Goal: Information Seeking & Learning: Learn about a topic

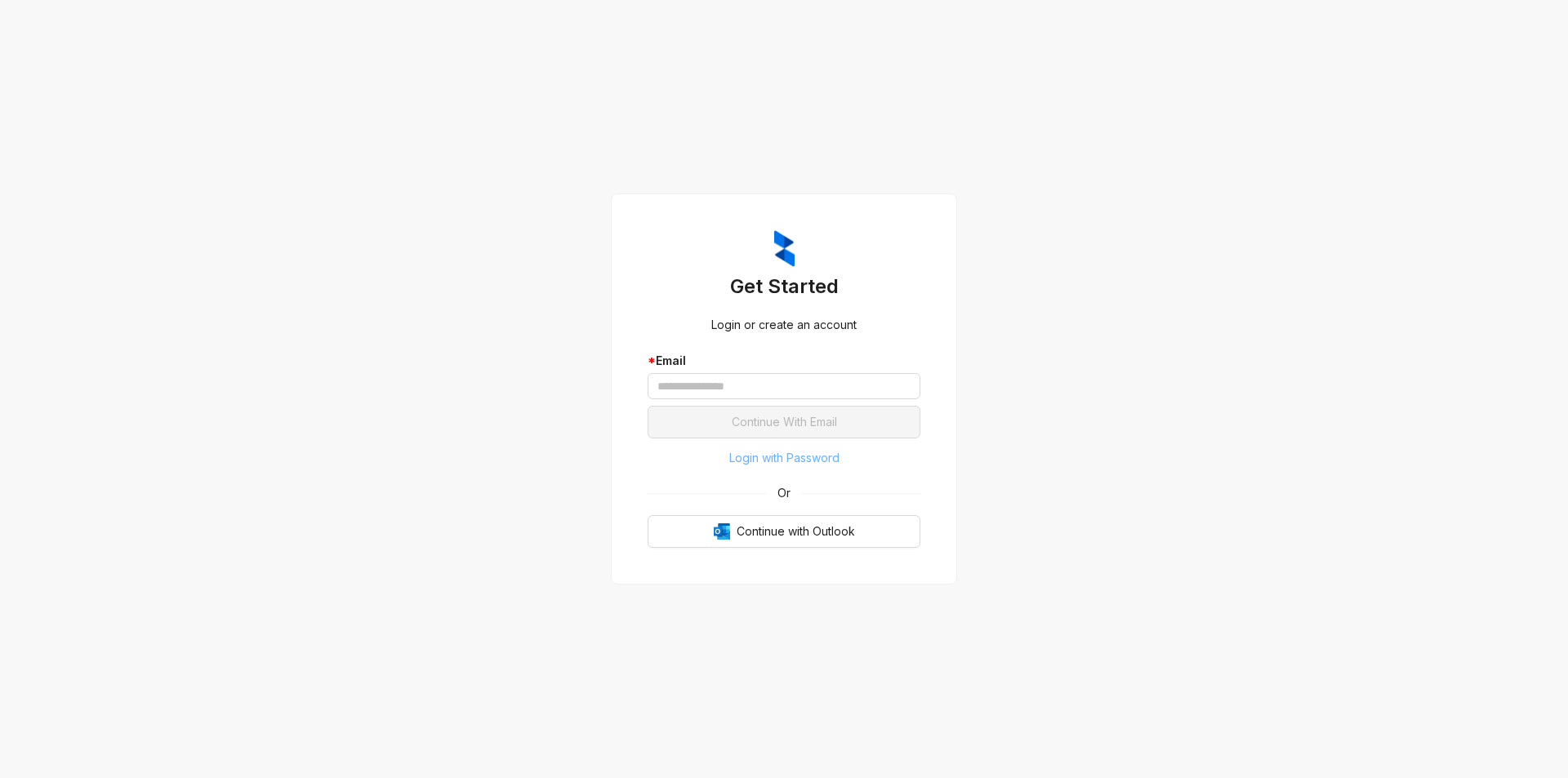
click at [807, 457] on span "Login with Password" at bounding box center [784, 458] width 110 height 18
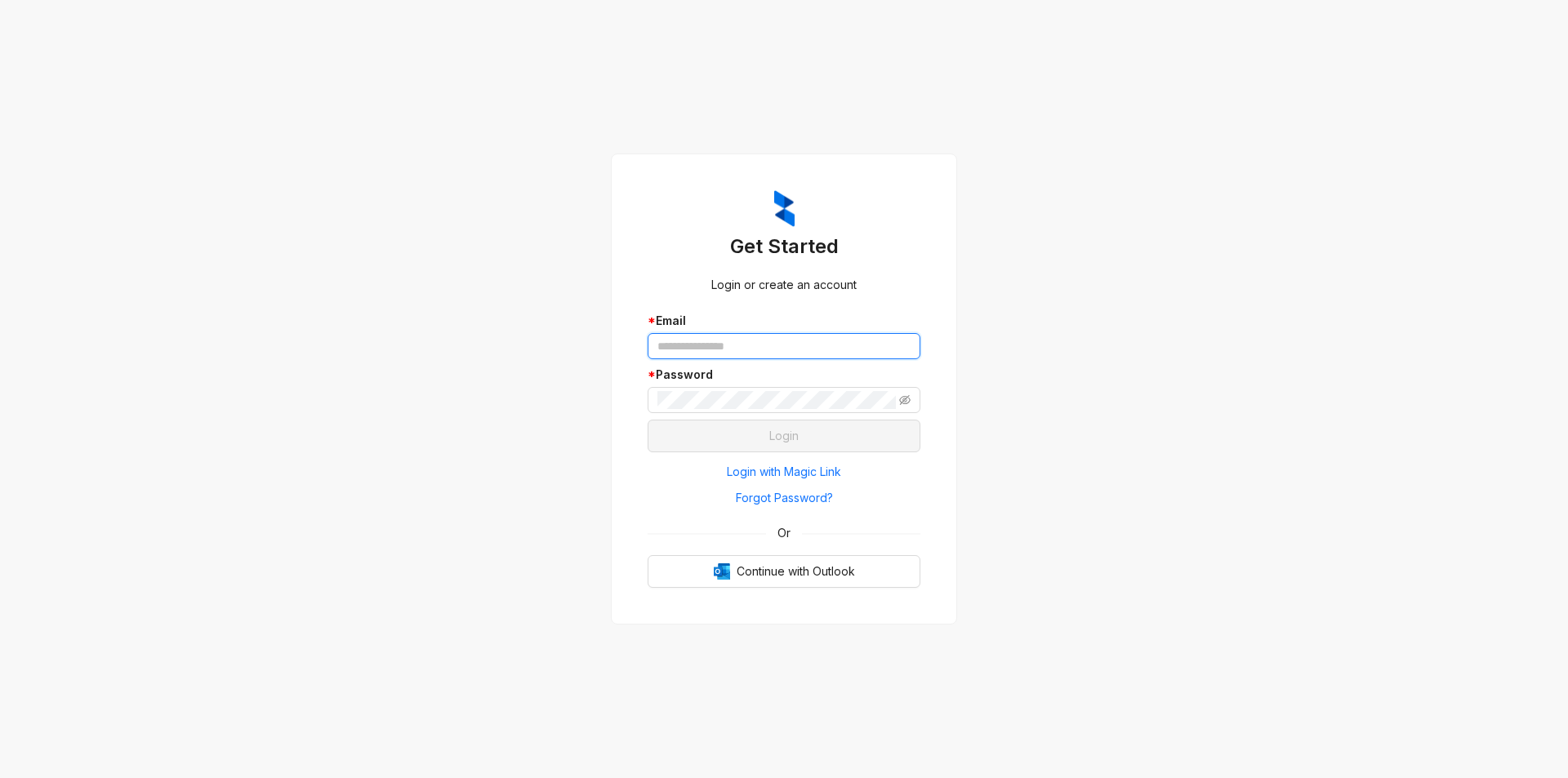
type input "**********"
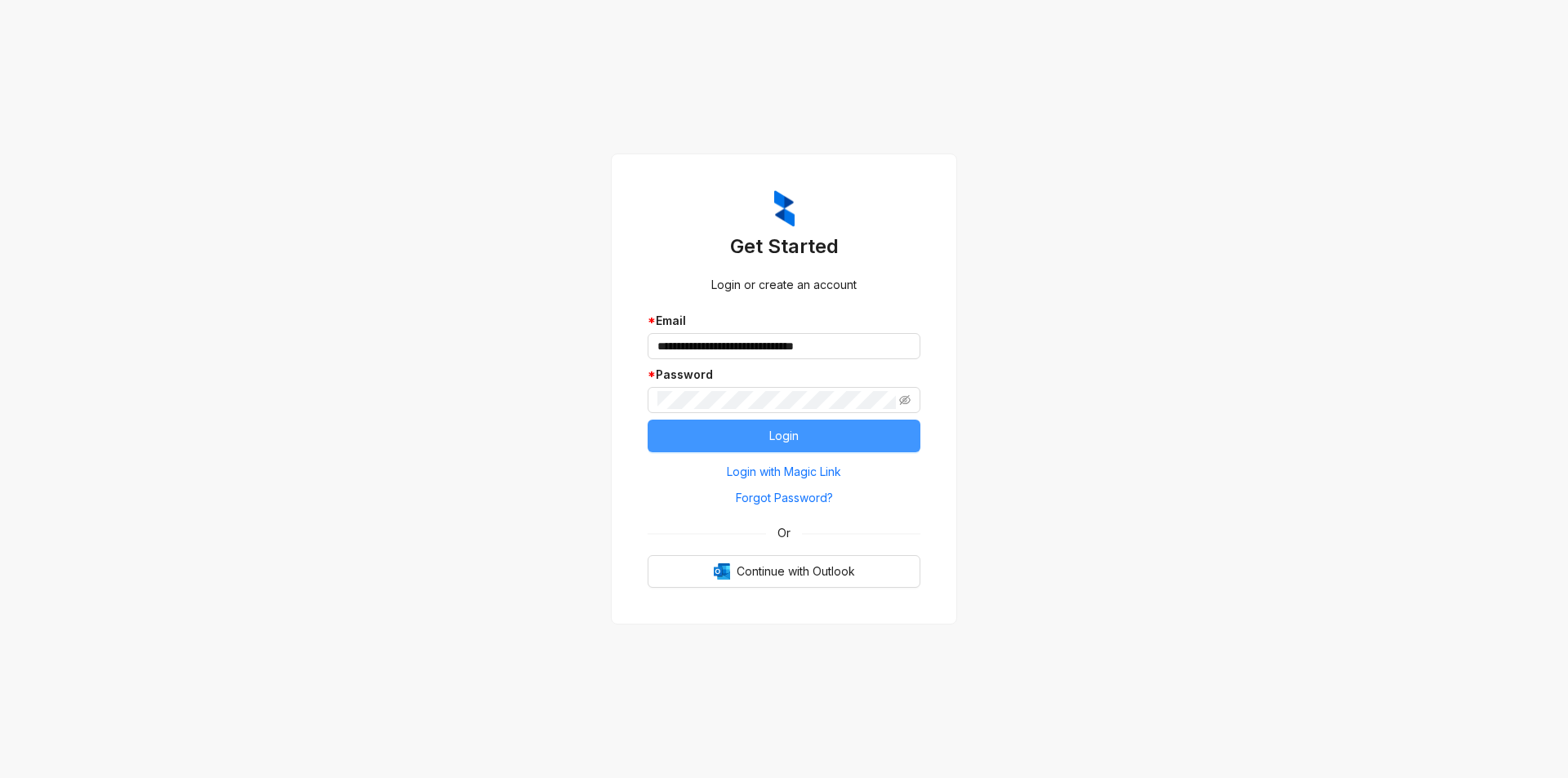
click at [780, 428] on span "Login" at bounding box center [784, 436] width 29 height 18
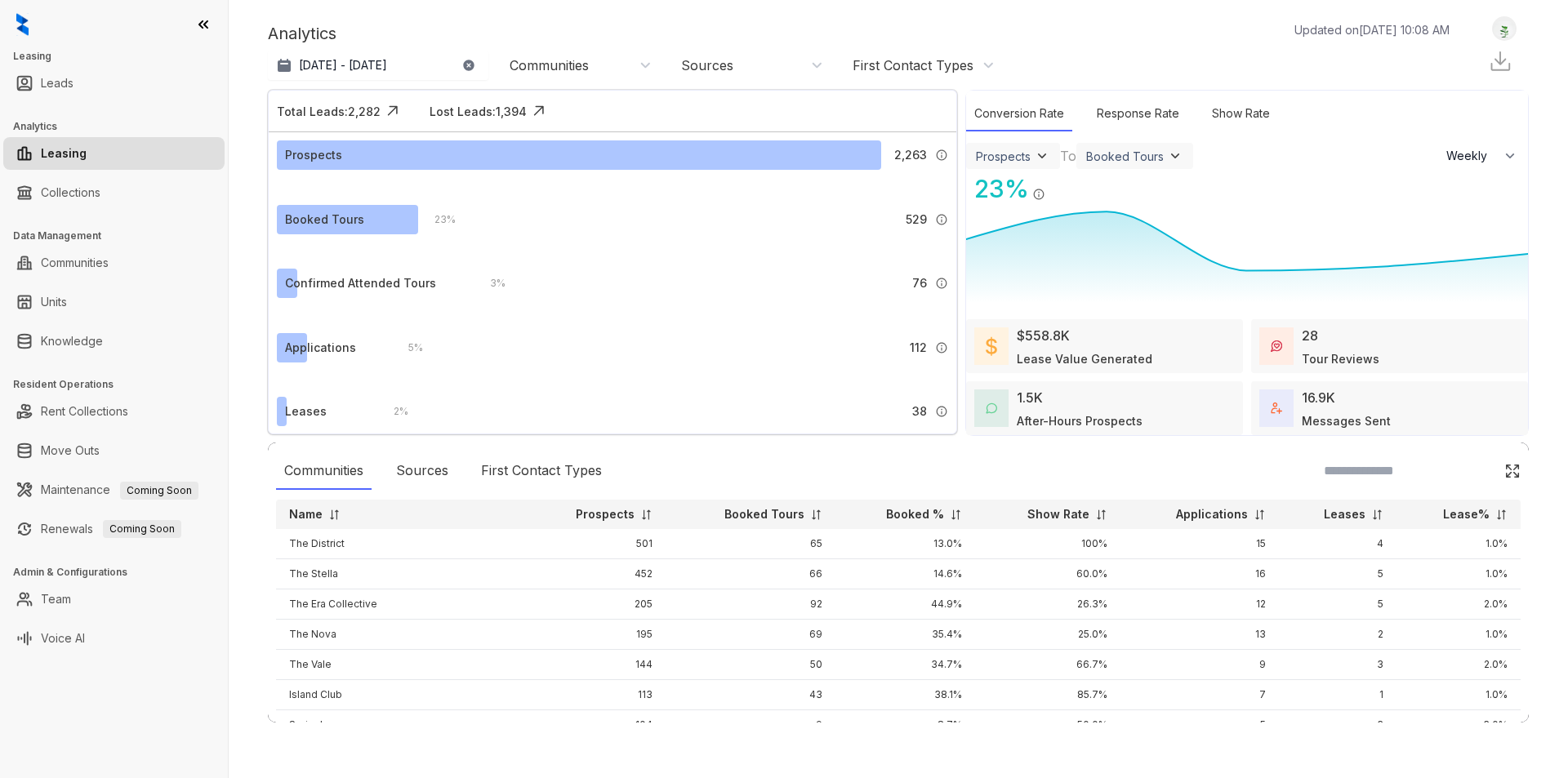
select select "******"
click at [103, 350] on link "Knowledge" at bounding box center [72, 342] width 62 height 33
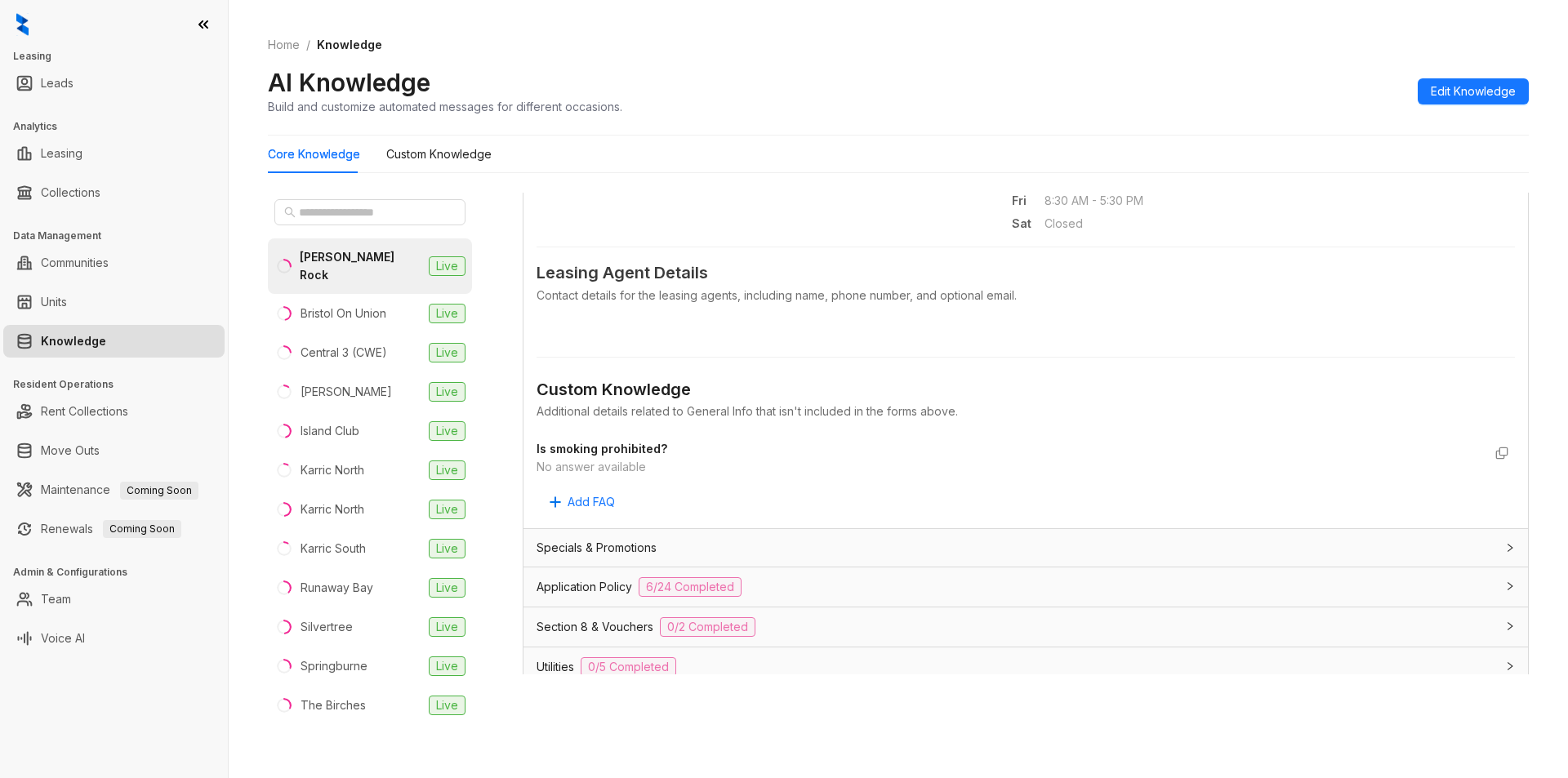
scroll to position [499, 0]
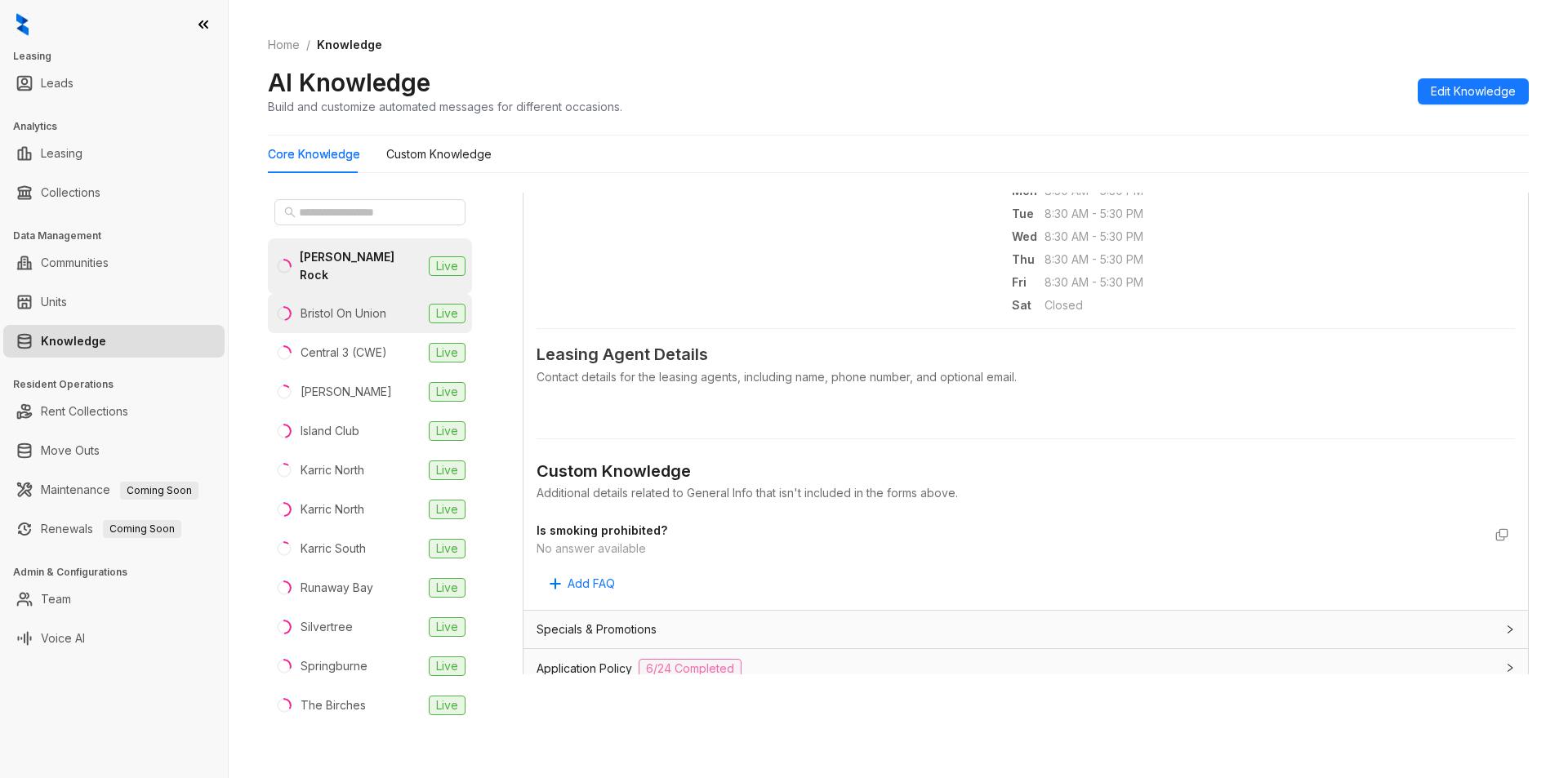
click at [362, 305] on div "Bristol On Union" at bounding box center [343, 313] width 86 height 18
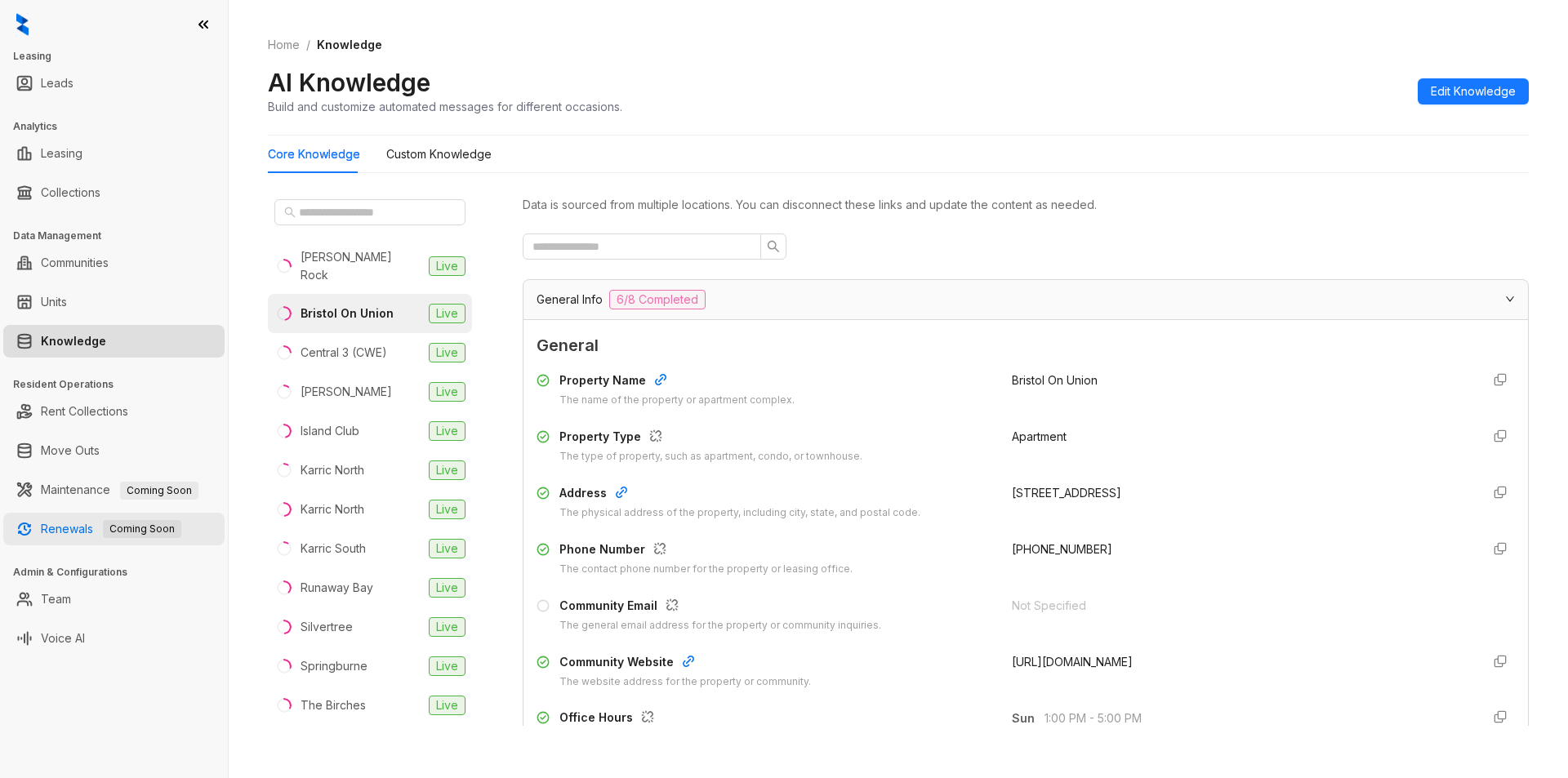
click at [68, 528] on link "Renewals Coming Soon" at bounding box center [110, 529] width 140 height 33
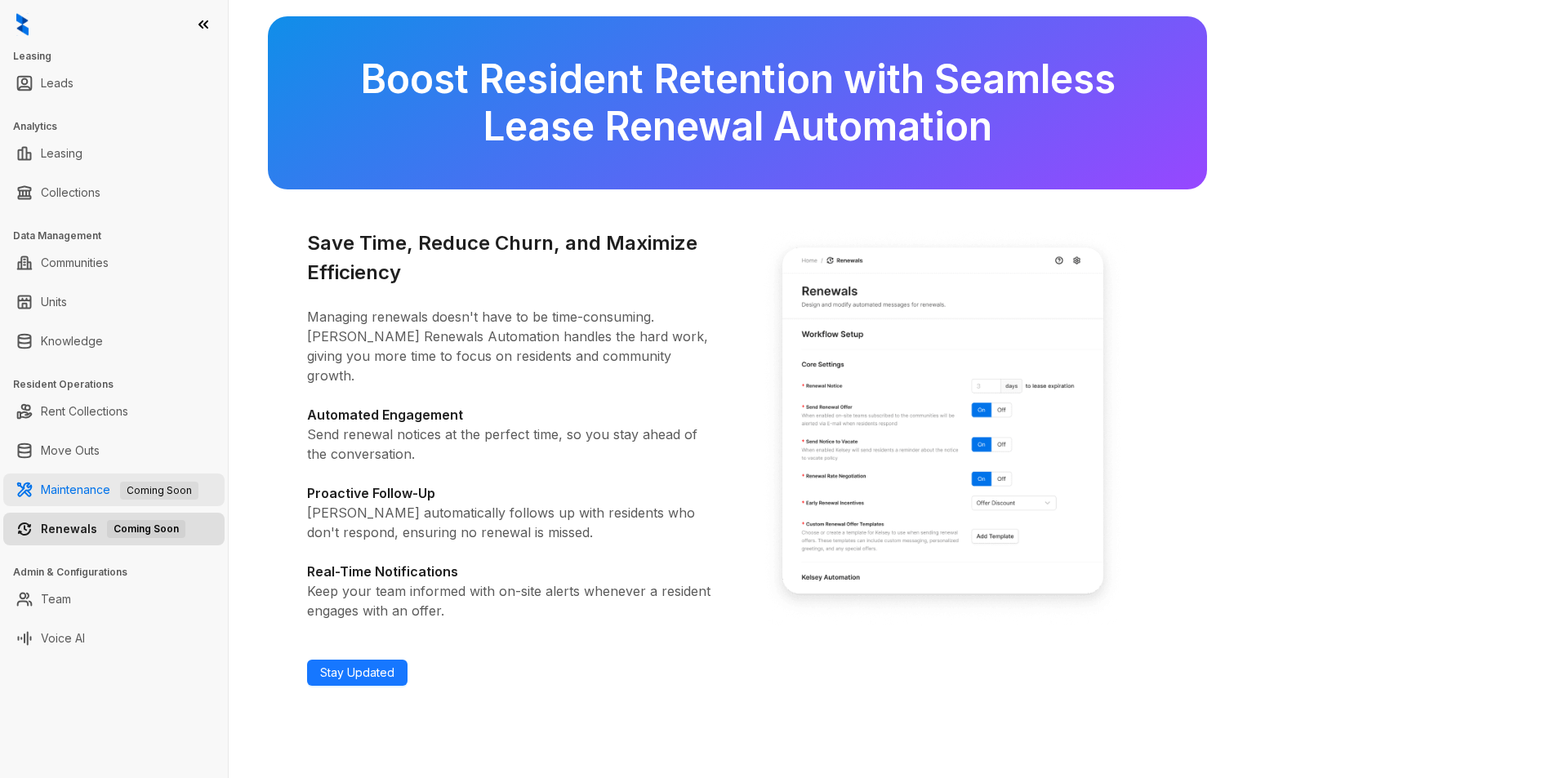
click at [82, 489] on link "Maintenance Coming Soon" at bounding box center [119, 489] width 158 height 14
click at [80, 448] on link "Move Outs" at bounding box center [70, 451] width 59 height 33
click at [100, 443] on link "Move Outs" at bounding box center [70, 451] width 59 height 33
click at [100, 449] on link "Move Outs" at bounding box center [70, 451] width 59 height 33
click at [106, 398] on link "Rent Collections" at bounding box center [84, 412] width 87 height 33
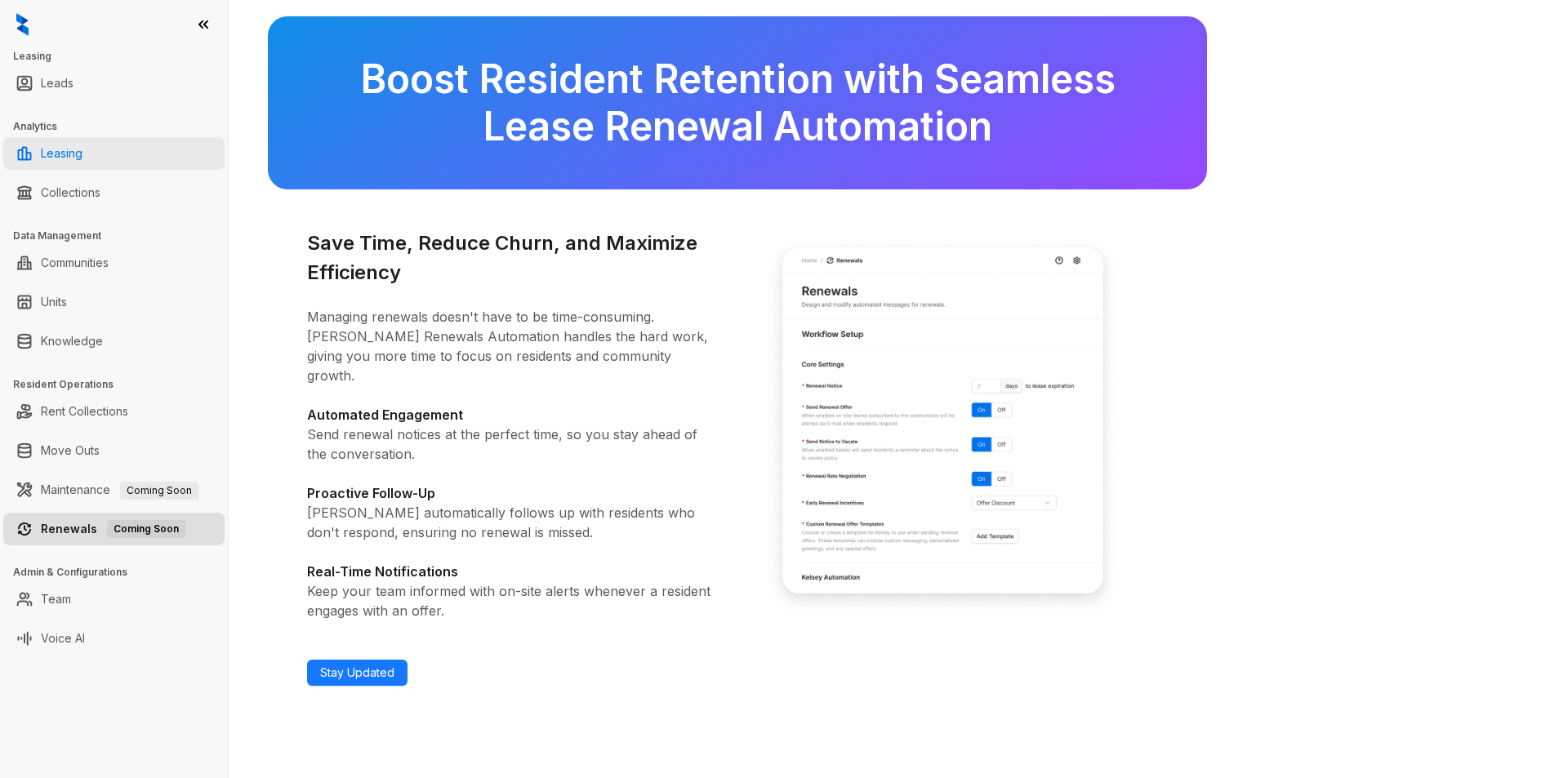
click at [73, 150] on link "Leasing" at bounding box center [61, 154] width 42 height 33
click at [64, 151] on link "Leasing" at bounding box center [61, 154] width 42 height 33
select select "******"
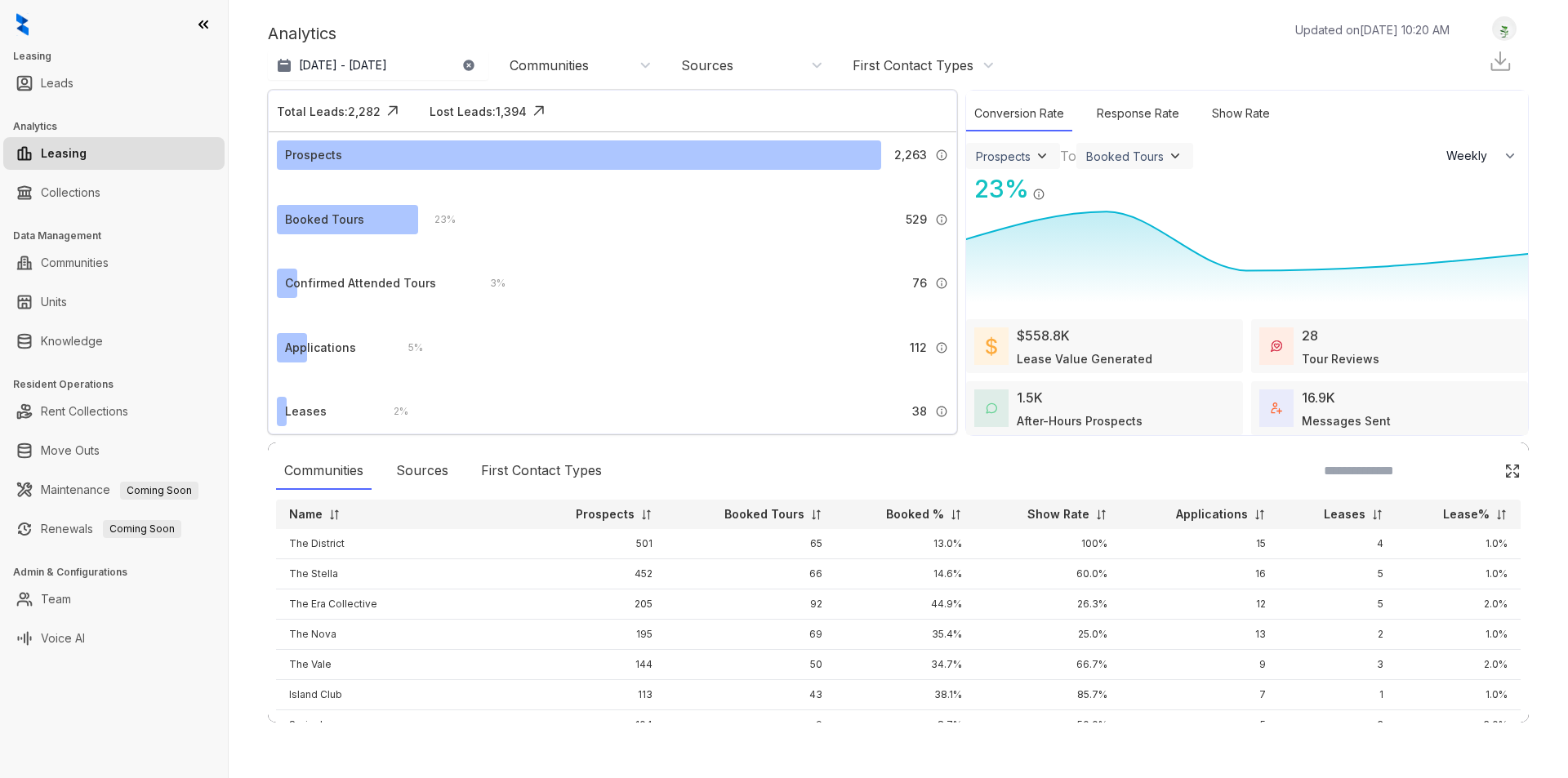
click at [610, 65] on div "Communities" at bounding box center [580, 65] width 142 height 18
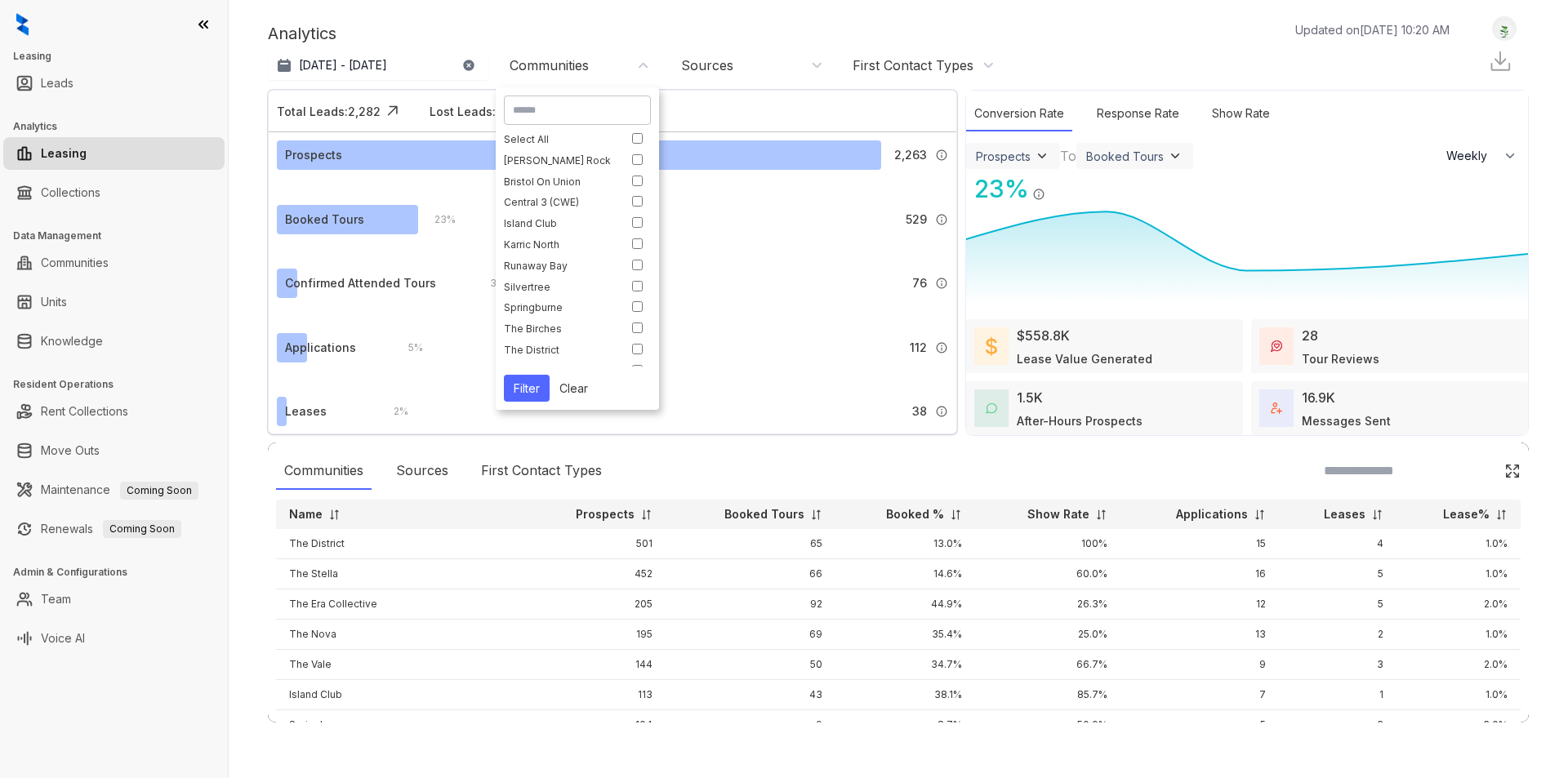
click at [578, 35] on div "Analytics Updated on Oct 10, 2025, 10:20 AM" at bounding box center [867, 33] width 1198 height 24
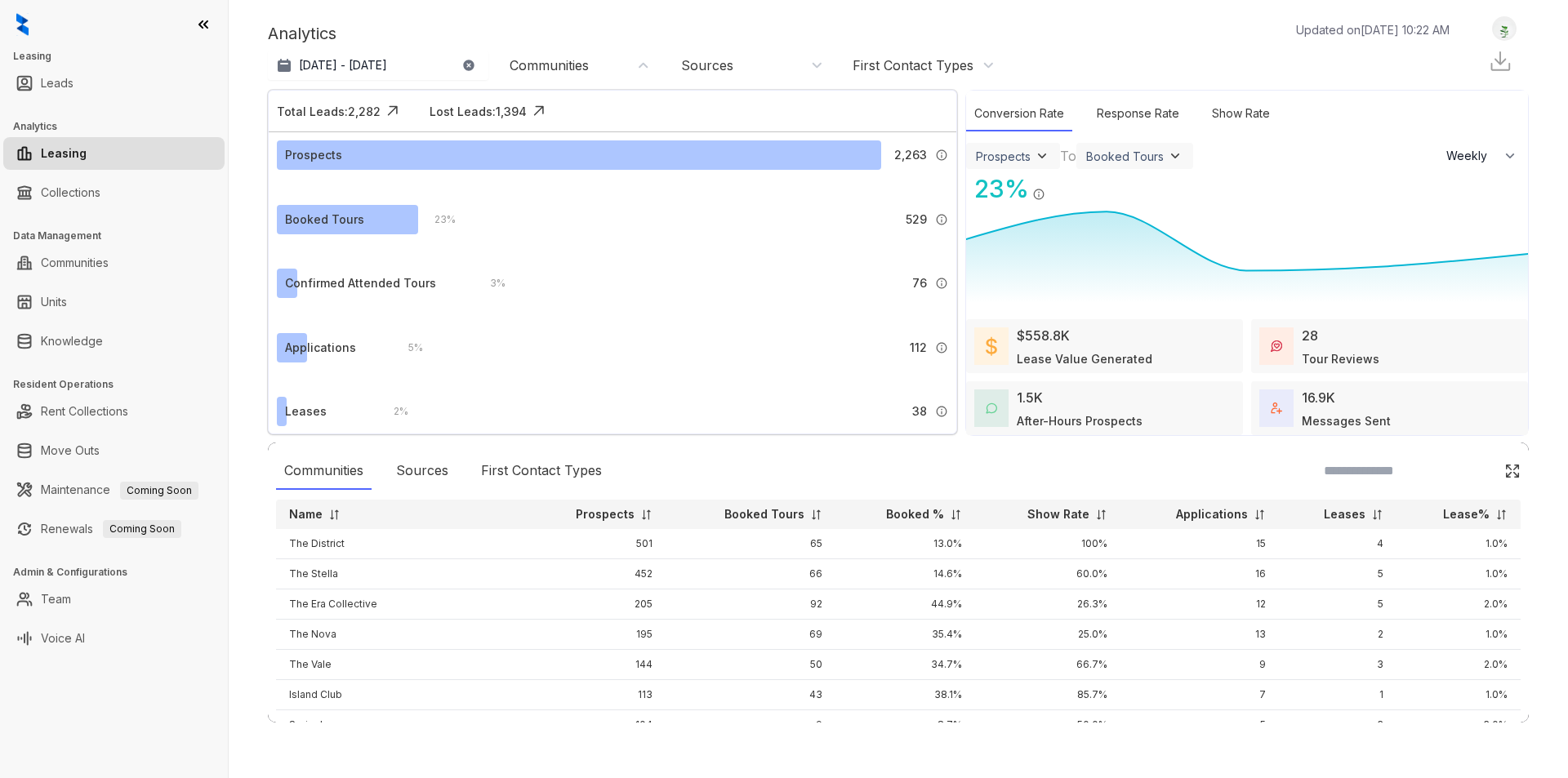
click at [584, 71] on div "Communities" at bounding box center [549, 65] width 79 height 18
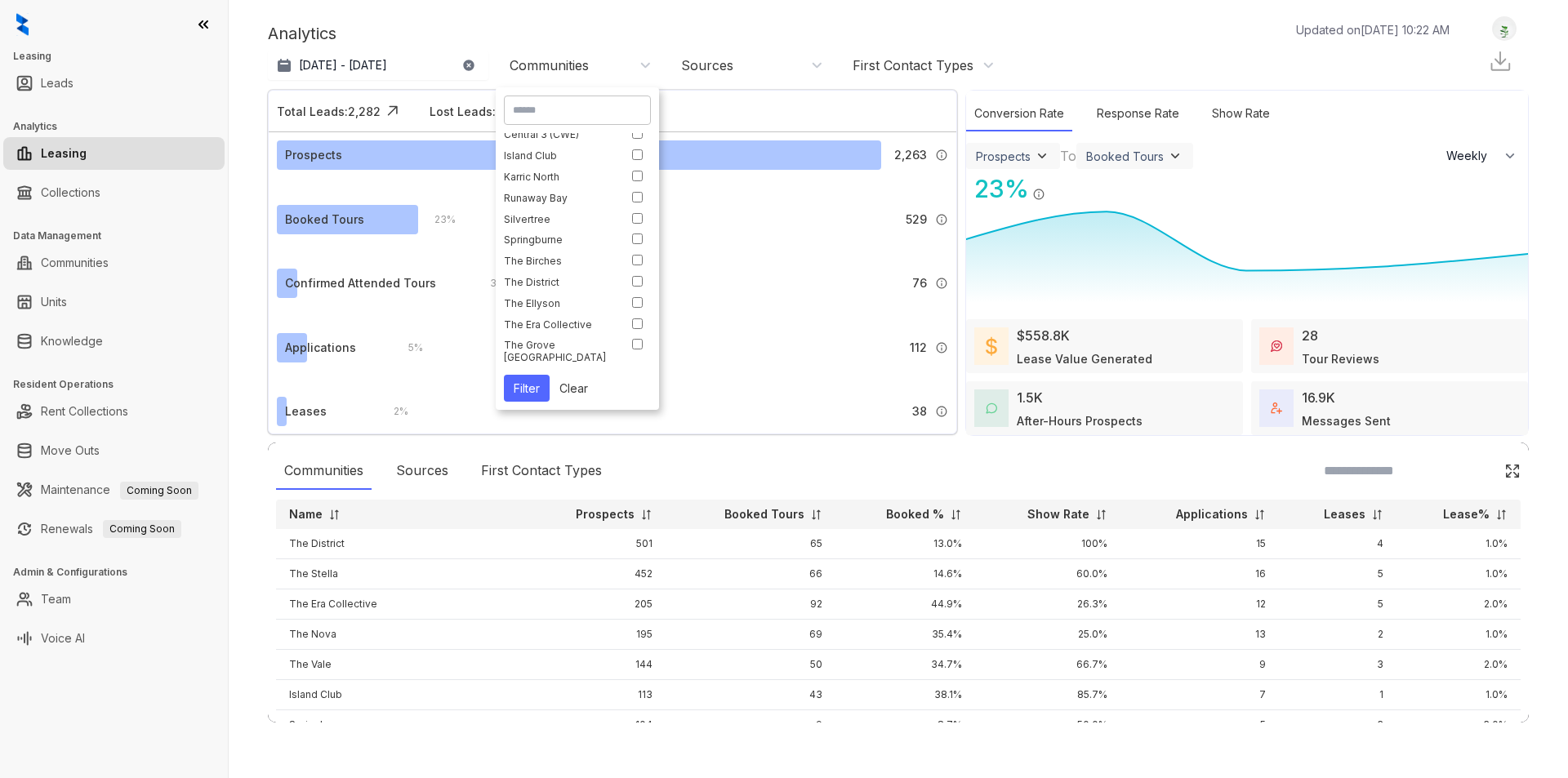
scroll to position [149, 0]
click at [245, 121] on div "Analytics Updated on Oct 10, 2025, 10:22 AM Sep 10, 2025 - Oct 9, 2025 Today La…" at bounding box center [898, 389] width 1339 height 778
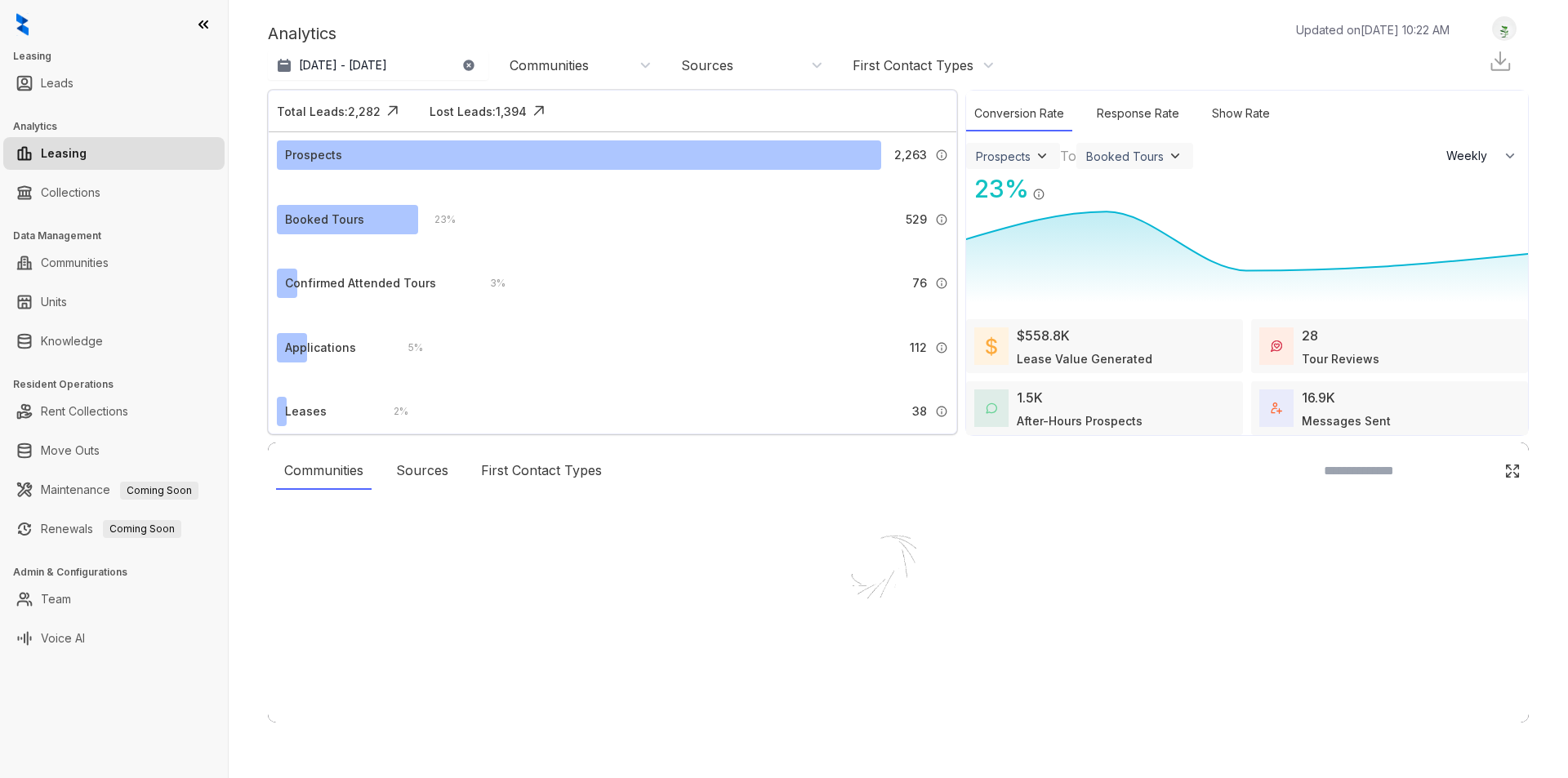
select select "******"
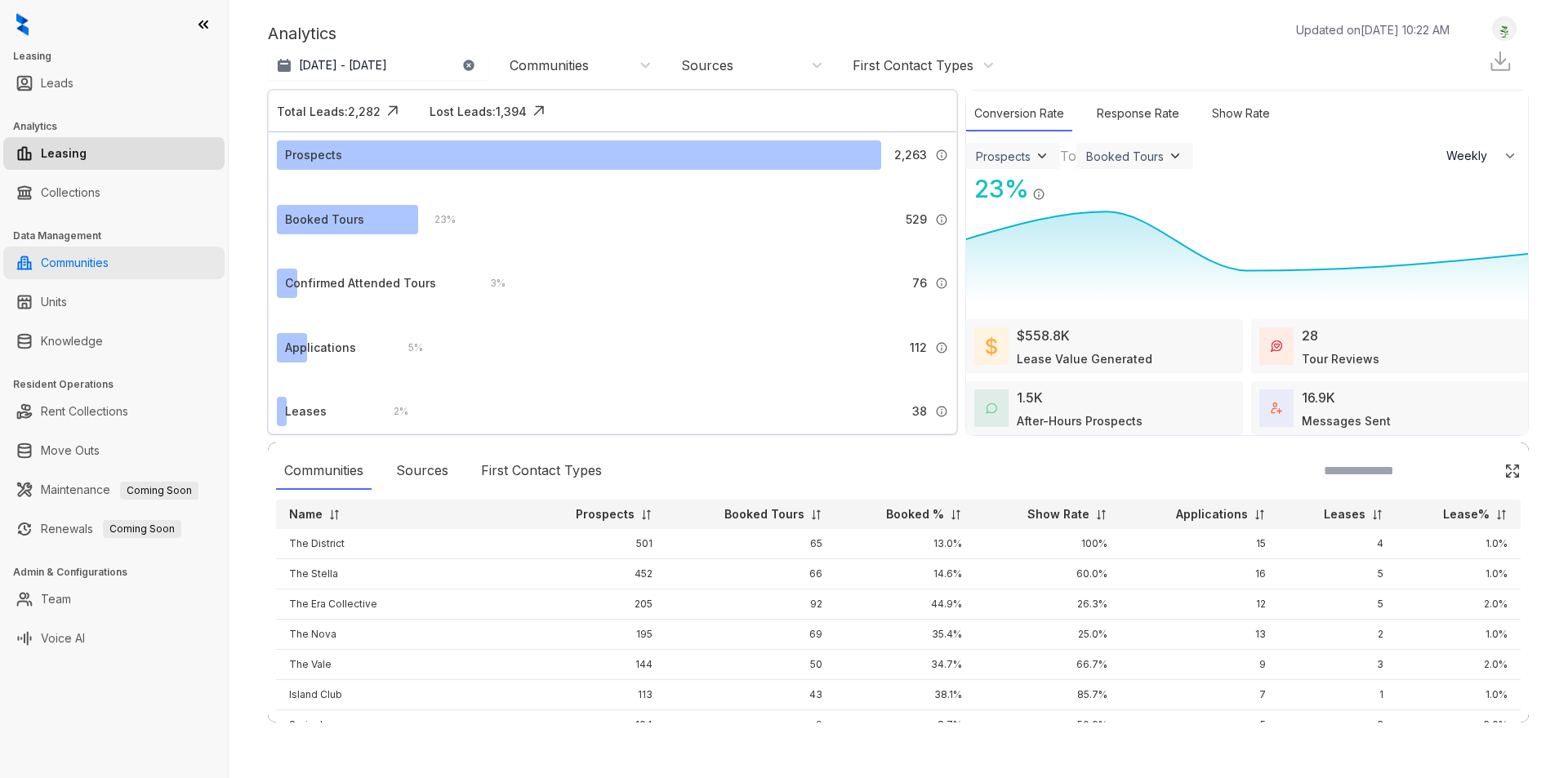
click at [108, 274] on link "Communities" at bounding box center [75, 264] width 68 height 33
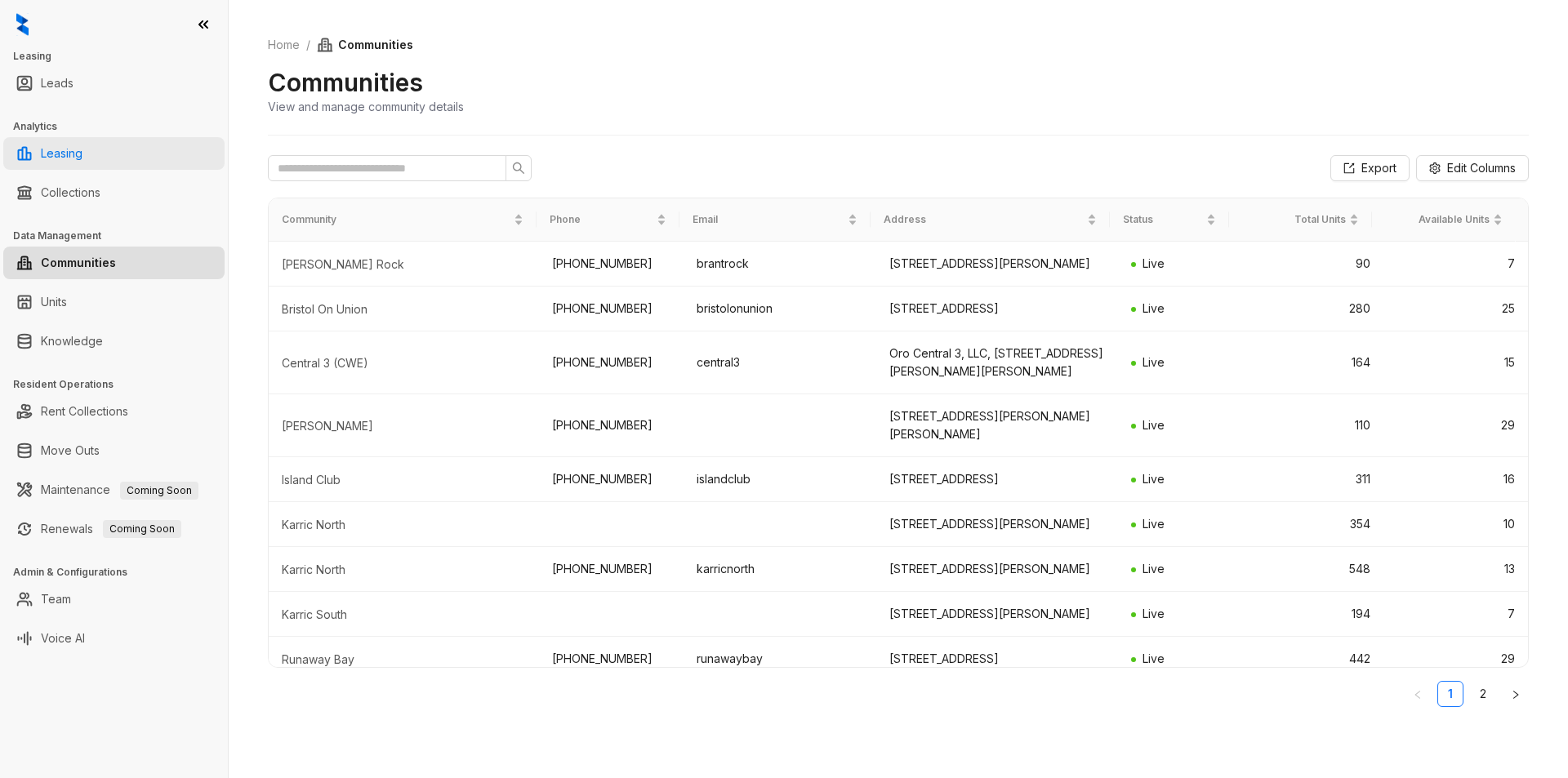
click at [82, 156] on link "Leasing" at bounding box center [61, 154] width 42 height 33
select select "******"
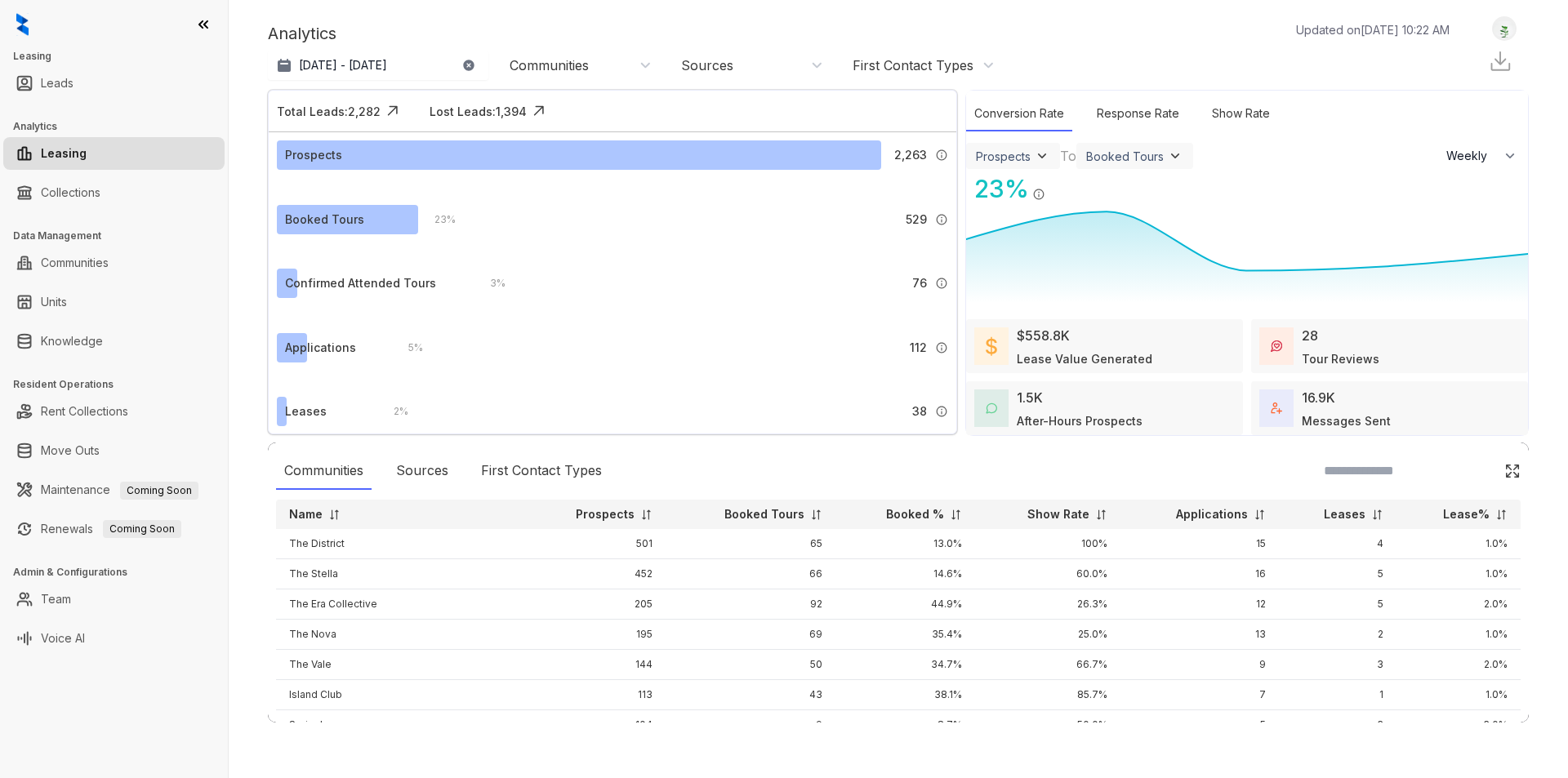
click at [714, 65] on div "Sources" at bounding box center [707, 65] width 52 height 18
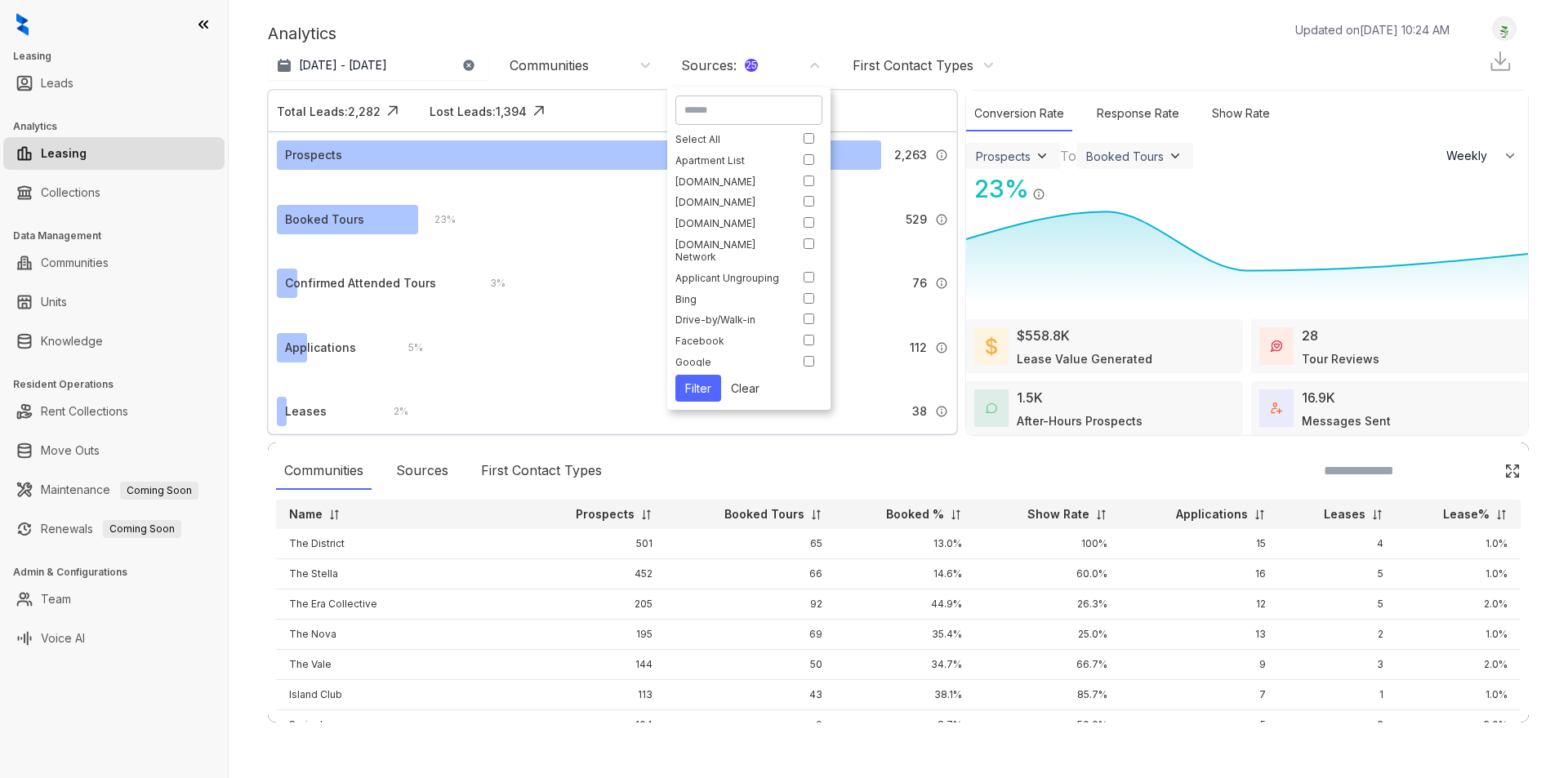
click at [810, 451] on div "Communities Sources First Contact Types Name Prospects Booked Tours Booked % Sh…" at bounding box center [899, 582] width 1261 height 280
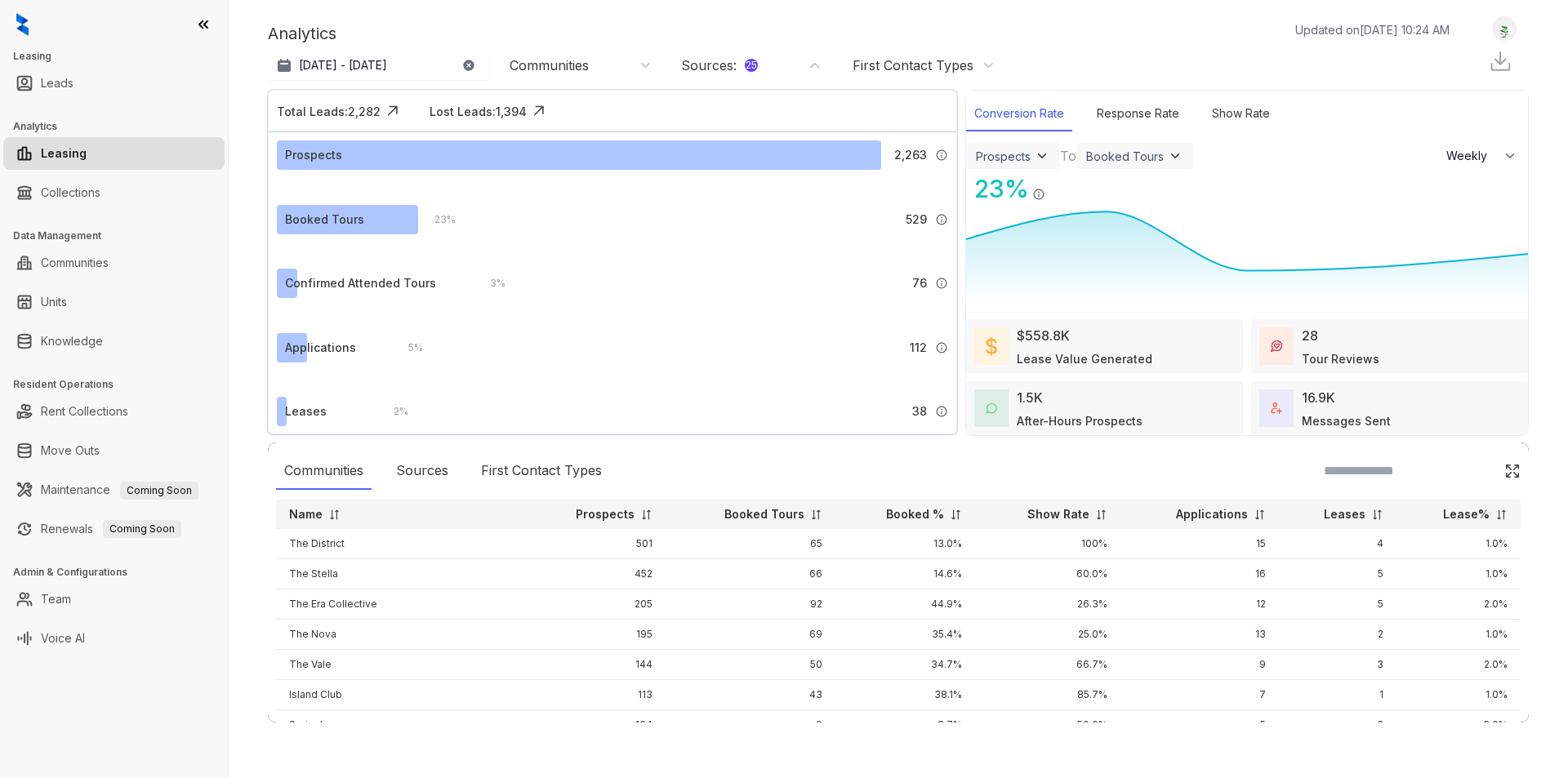
click at [1033, 112] on div "Conversion Rate" at bounding box center [1019, 113] width 107 height 35
click at [418, 468] on div "Sources" at bounding box center [421, 471] width 69 height 38
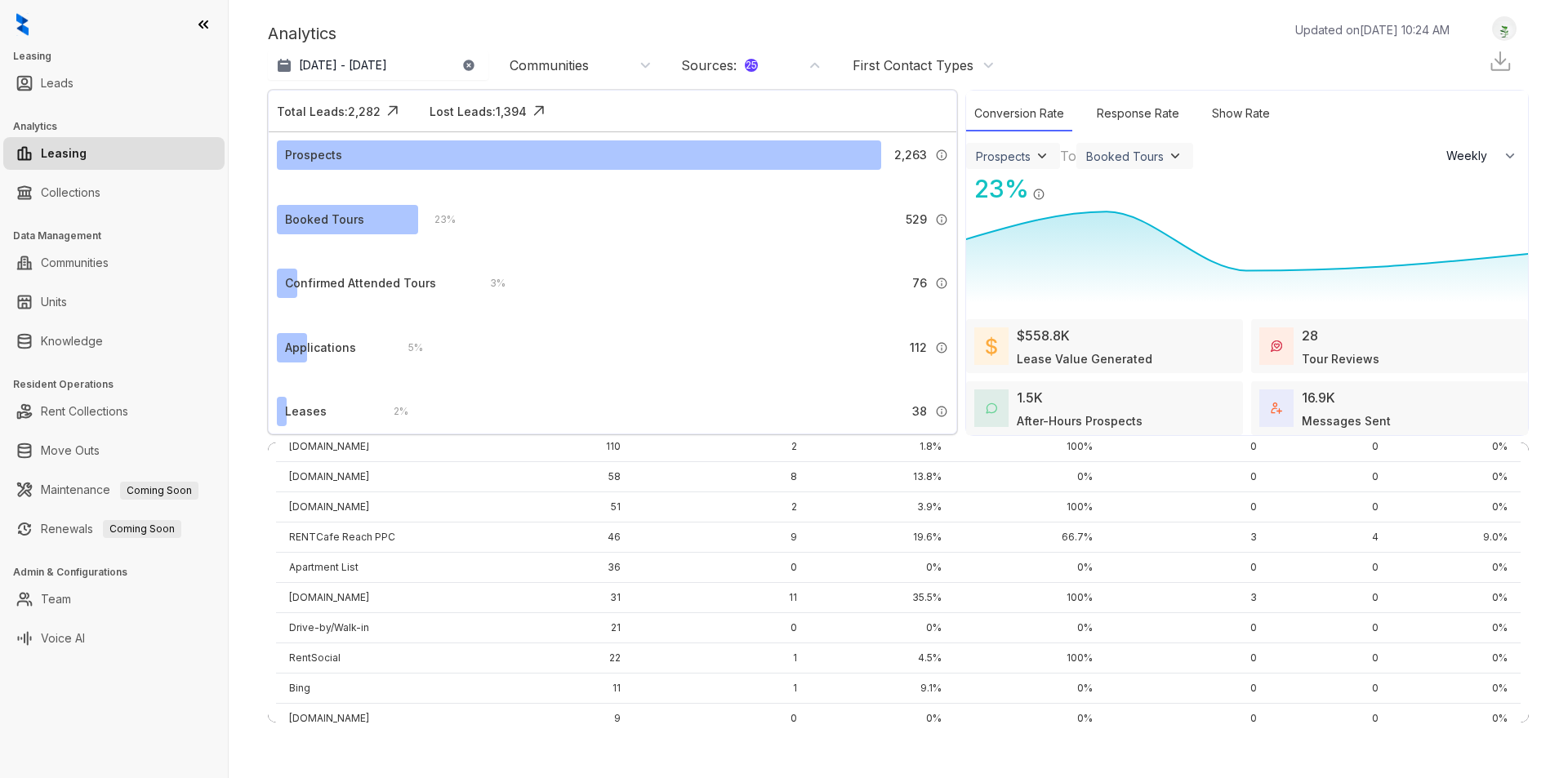
scroll to position [81, 0]
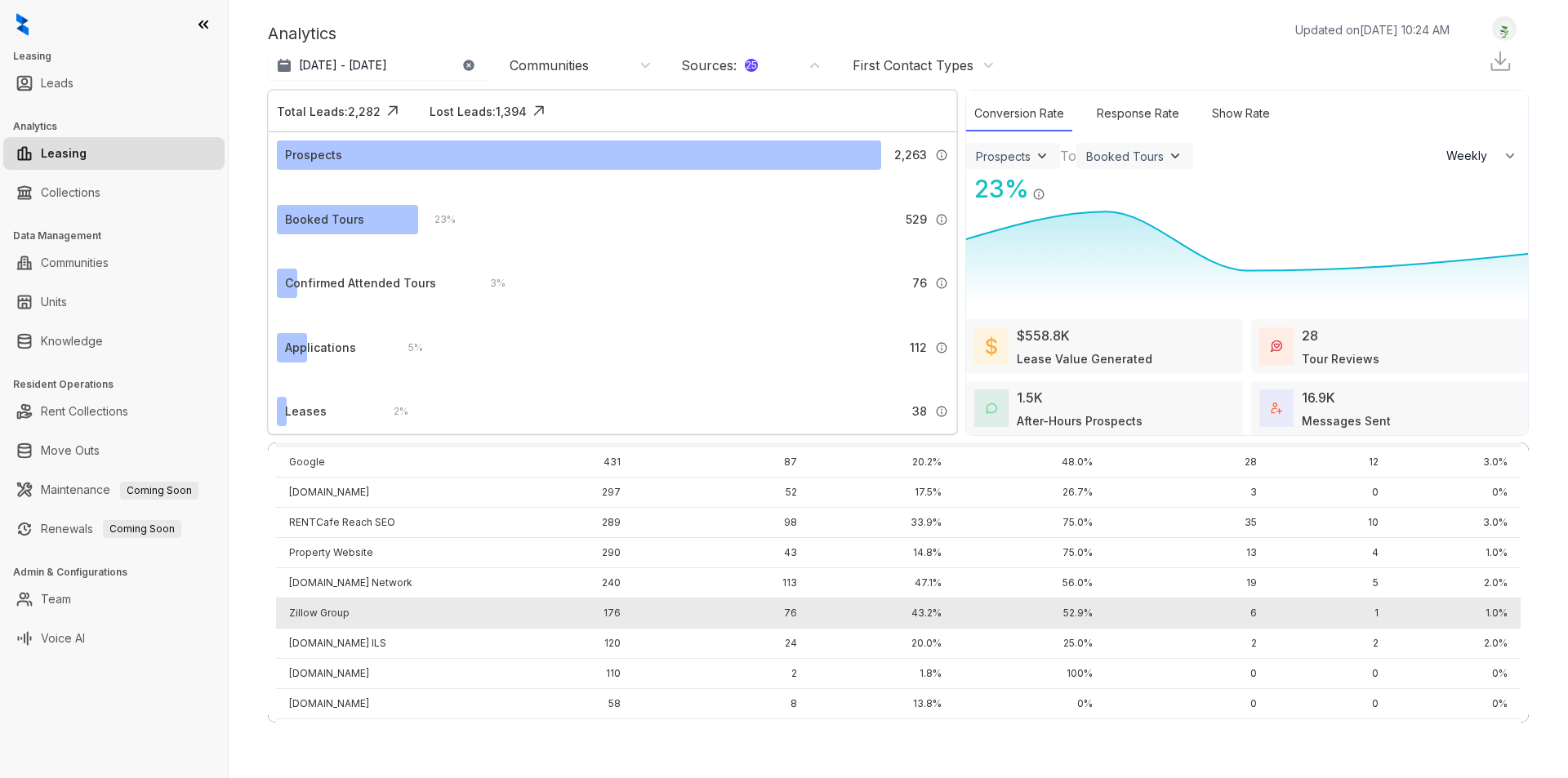
click at [693, 621] on td "76" at bounding box center [722, 613] width 176 height 30
click at [599, 613] on td "176" at bounding box center [561, 613] width 146 height 30
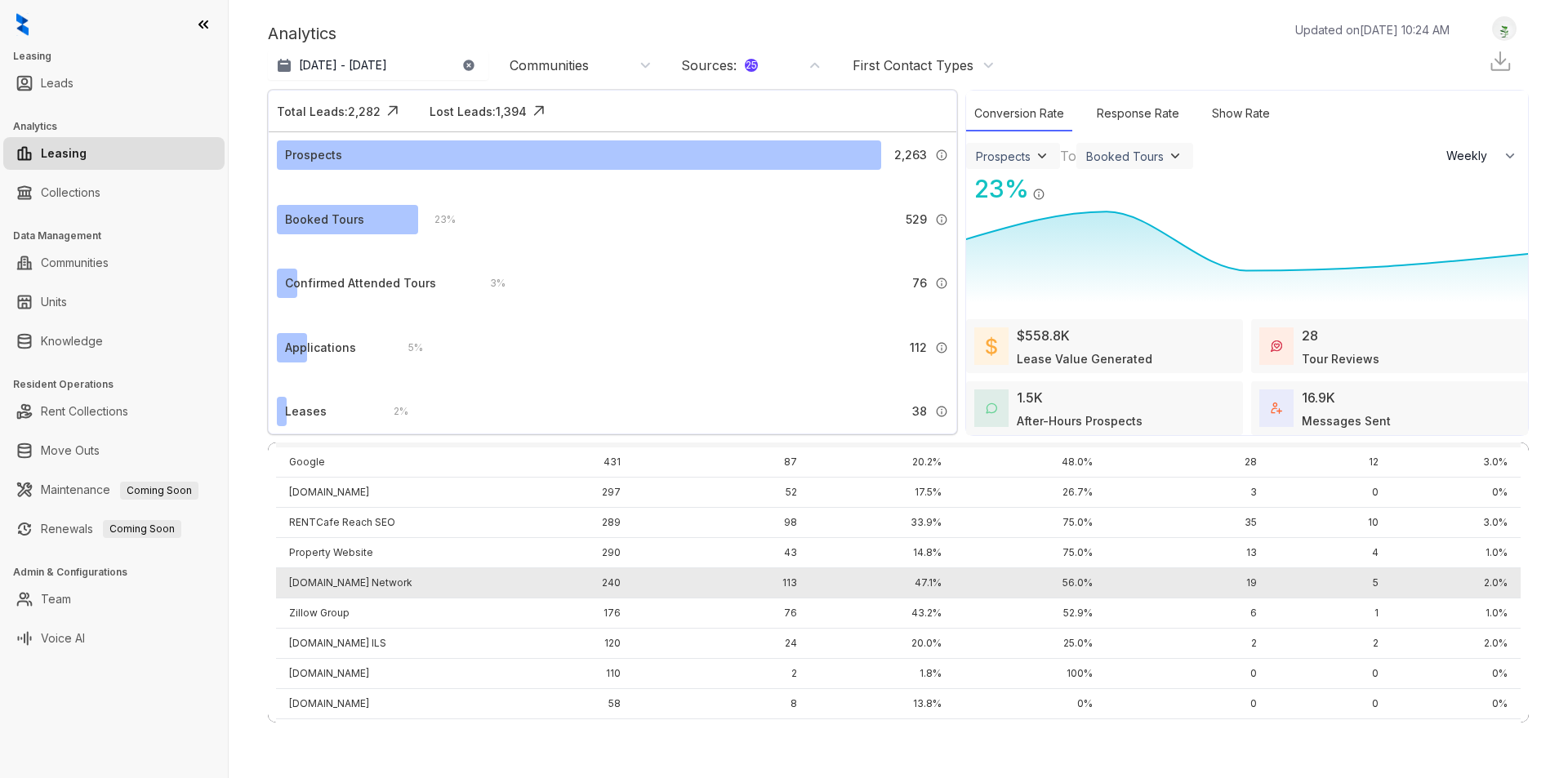
click at [653, 587] on td "113" at bounding box center [722, 583] width 176 height 30
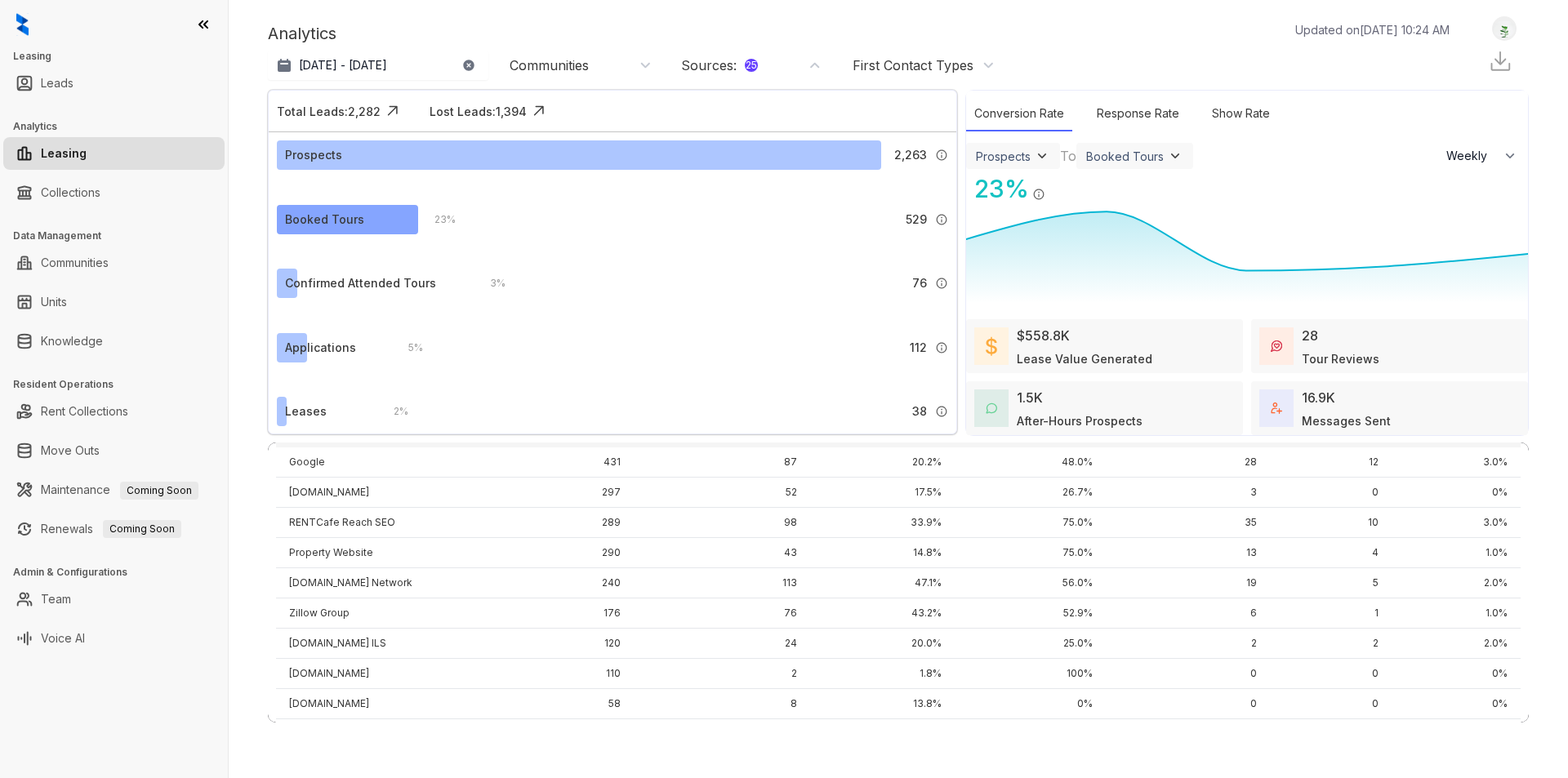
click at [383, 213] on div "Booked Tours" at bounding box center [335, 220] width 117 height 29
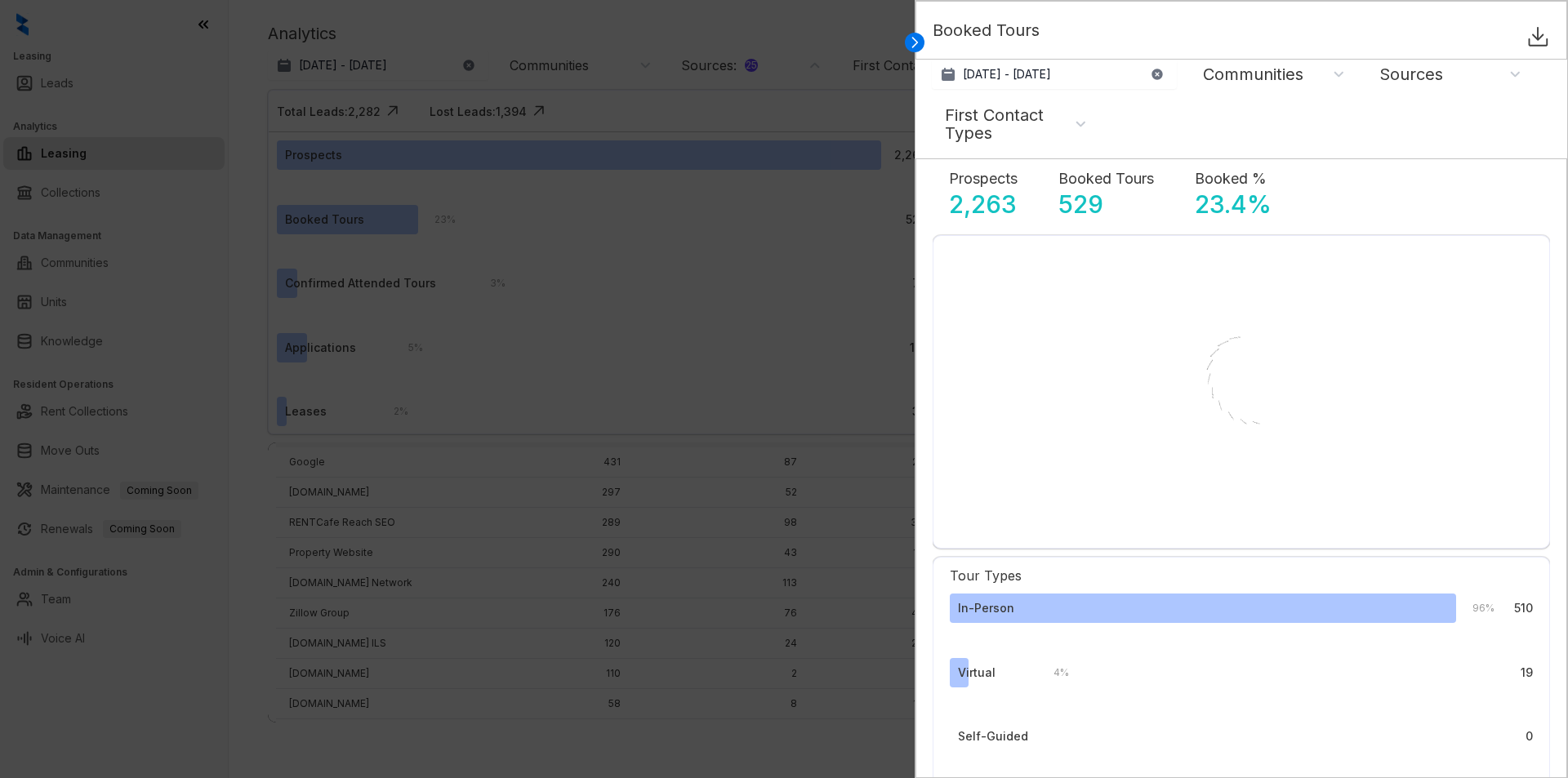
select select "******"
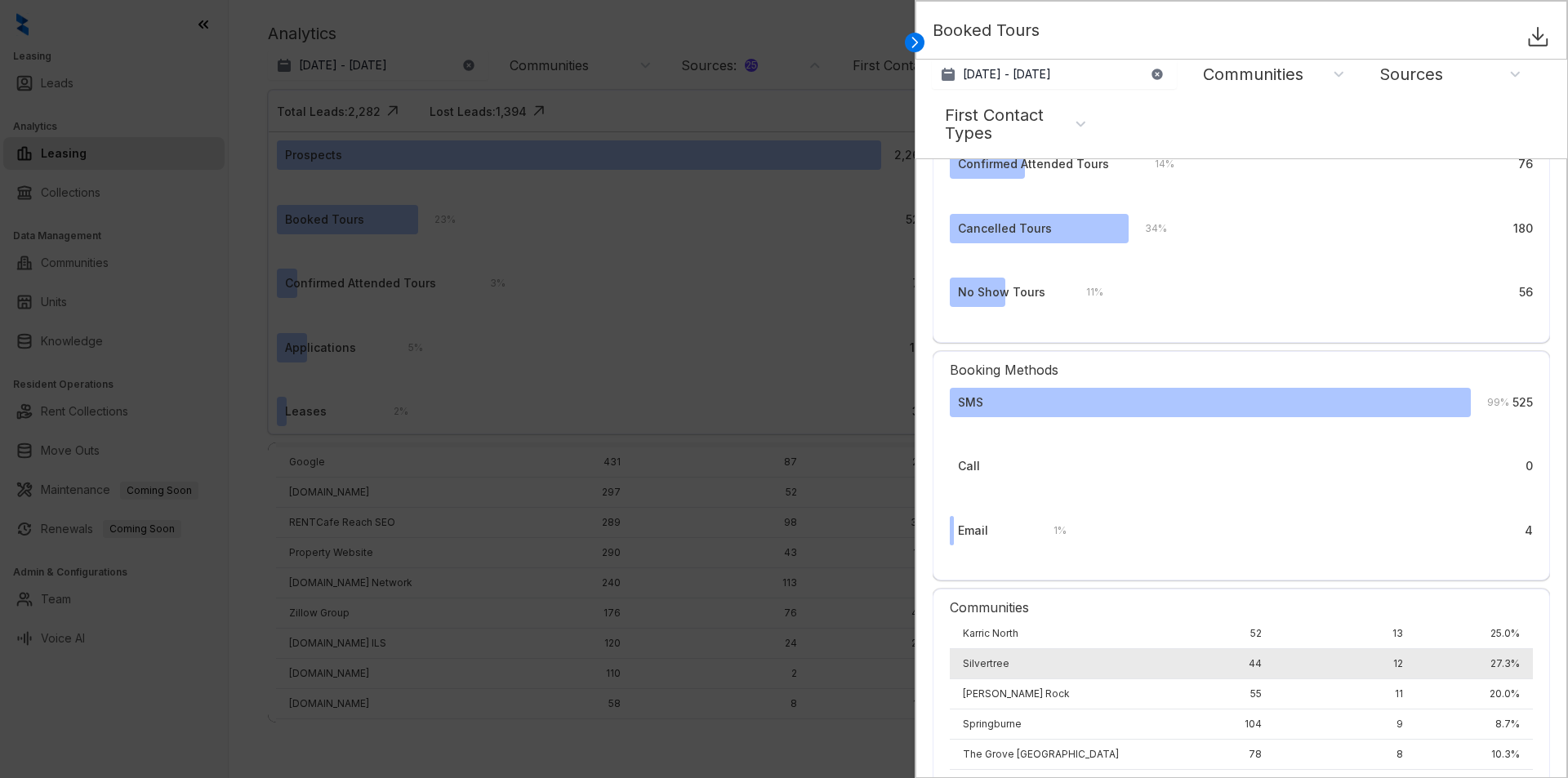
scroll to position [735, 0]
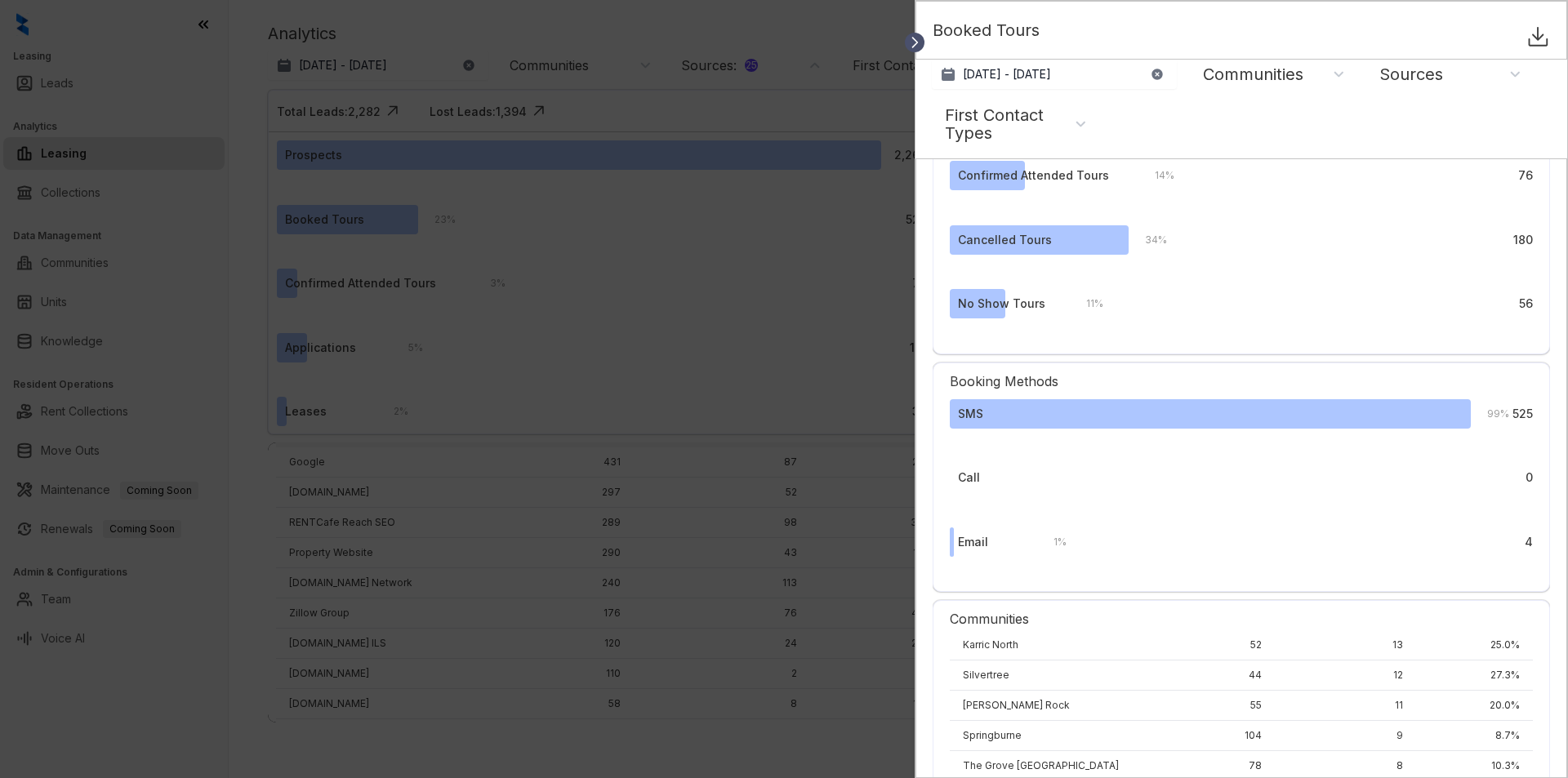
click at [907, 40] on icon at bounding box center [914, 42] width 16 height 16
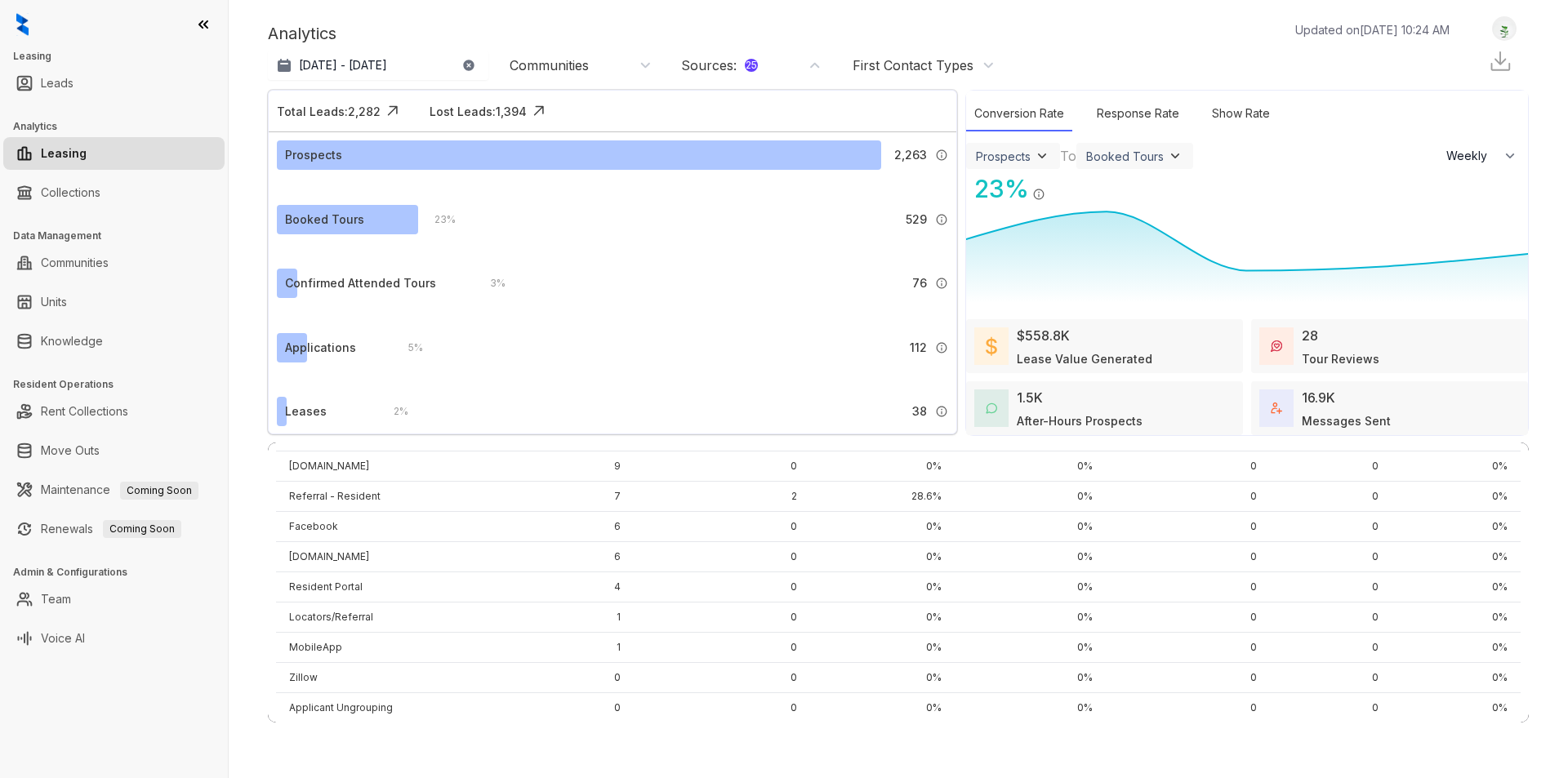
scroll to position [0, 0]
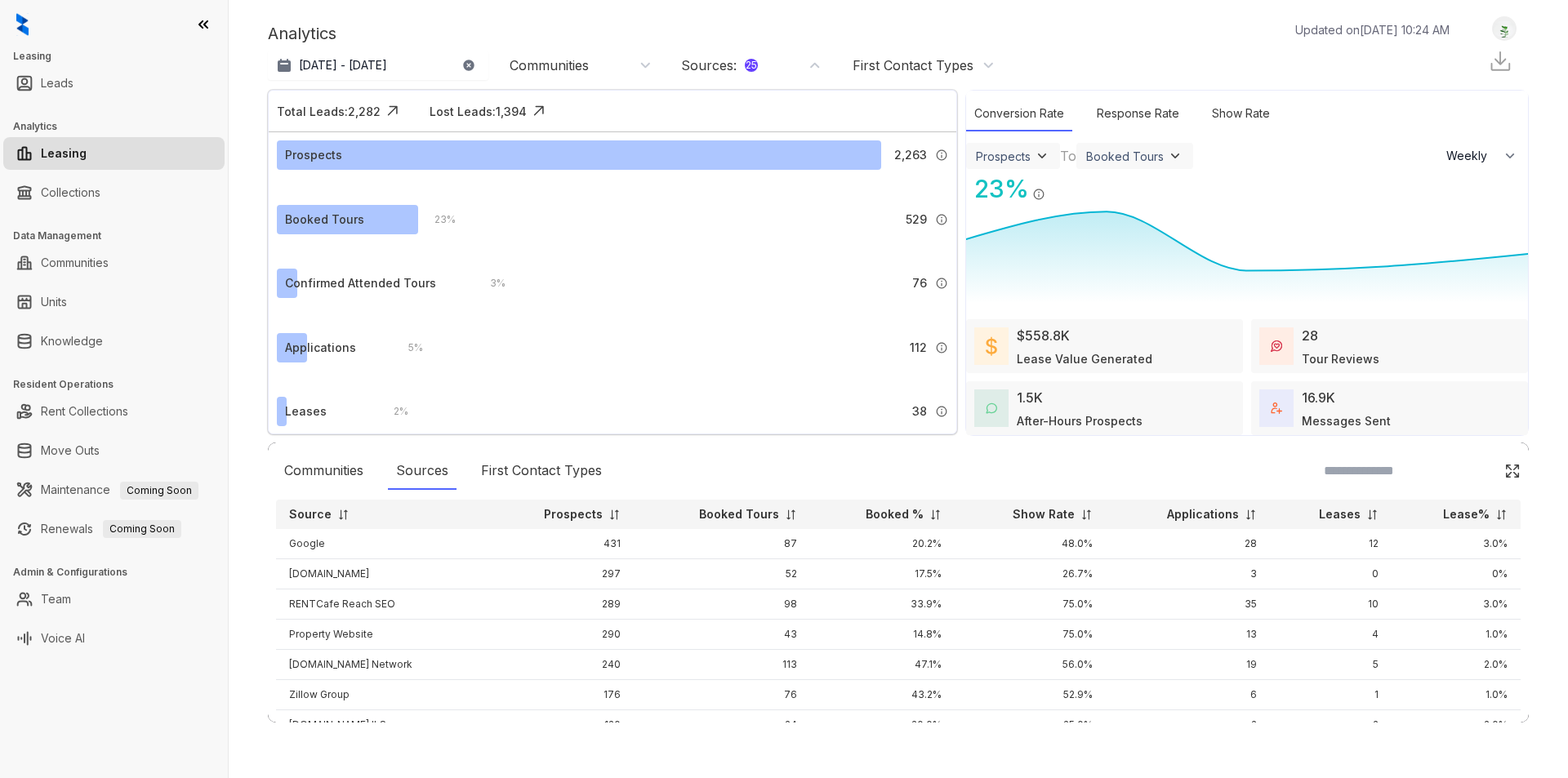
click at [630, 65] on div "Communities" at bounding box center [580, 65] width 142 height 18
